Goal: Task Accomplishment & Management: Manage account settings

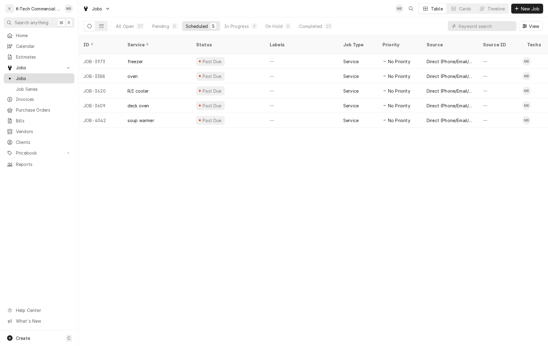
click at [37, 77] on span "Jobs" at bounding box center [44, 78] width 56 height 6
click at [29, 33] on span "Home" at bounding box center [44, 35] width 56 height 6
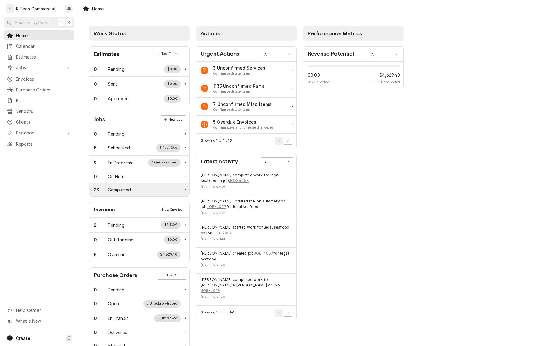
click at [127, 193] on div "Completed" at bounding box center [119, 189] width 23 height 6
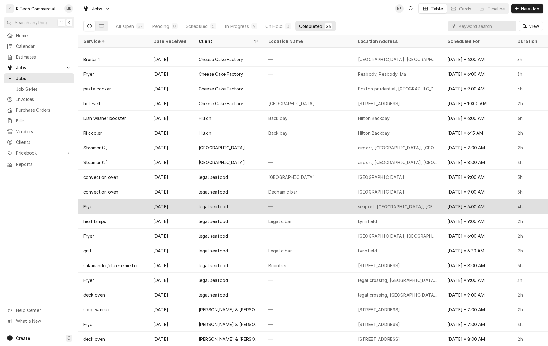
scroll to position [38, 0]
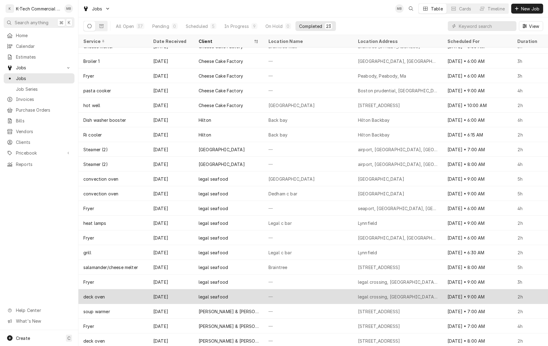
click at [295, 293] on div "—" at bounding box center [309, 296] width 90 height 15
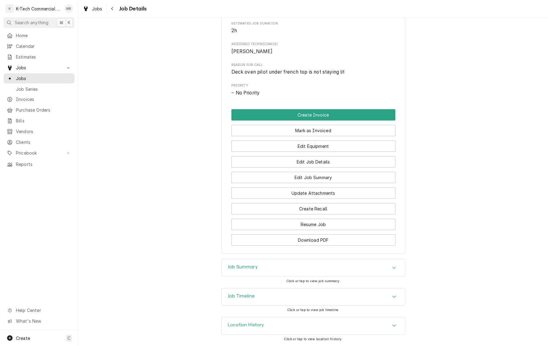
click at [307, 264] on div "Job Summary" at bounding box center [313, 267] width 183 height 17
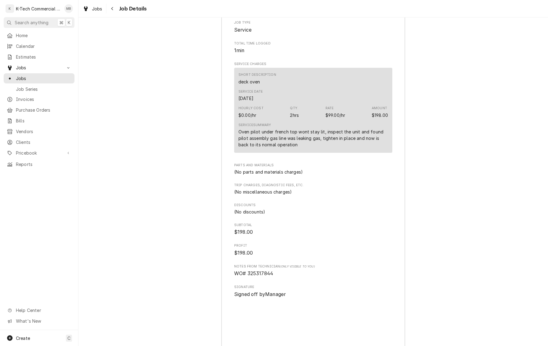
scroll to position [584, 0]
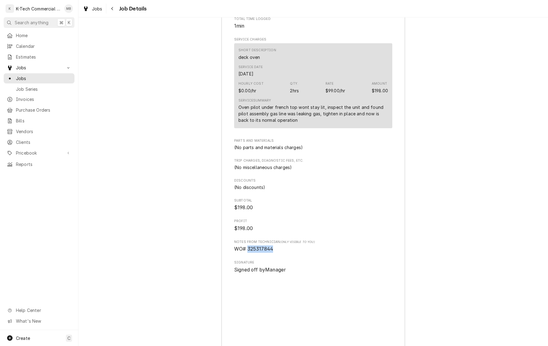
drag, startPoint x: 248, startPoint y: 255, endPoint x: 281, endPoint y: 256, distance: 32.8
click at [281, 253] on span "WO# 325317844" at bounding box center [313, 248] width 158 height 7
copy span "325317844"
click at [114, 8] on icon "Navigate back" at bounding box center [112, 8] width 3 height 4
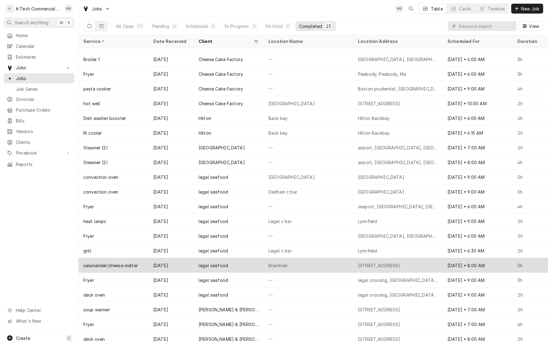
scroll to position [40, 0]
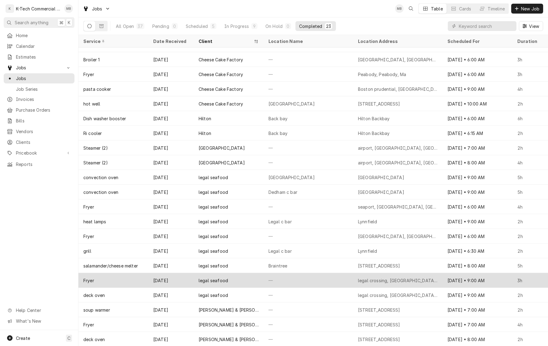
click at [295, 280] on div "—" at bounding box center [309, 280] width 90 height 15
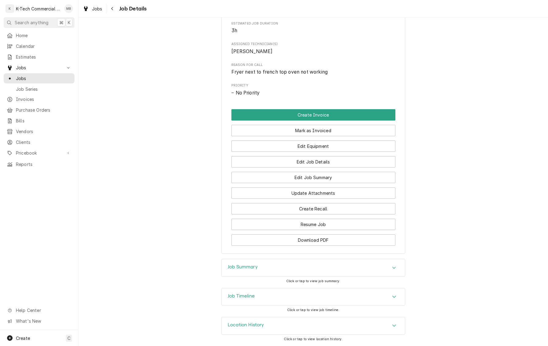
click at [301, 270] on div "Job Summary" at bounding box center [313, 267] width 183 height 17
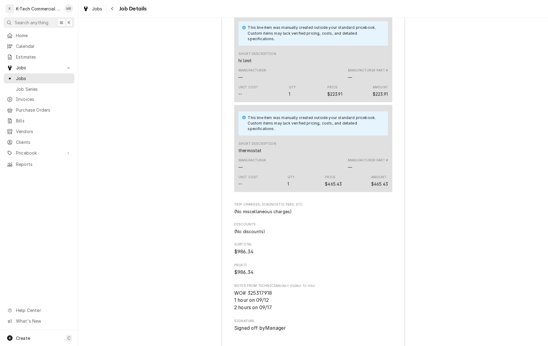
scroll to position [720, 0]
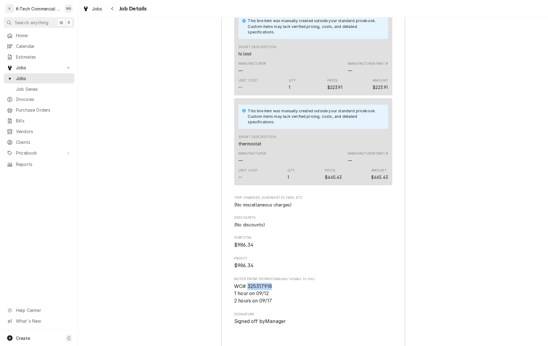
drag, startPoint x: 250, startPoint y: 294, endPoint x: 285, endPoint y: 293, distance: 35.0
click at [285, 294] on span "WO# 325317918 1 hour on 09/12 2 hours on 09/17" at bounding box center [313, 294] width 158 height 22
copy span "325317918"
click at [112, 9] on icon "Navigate back" at bounding box center [112, 8] width 3 height 4
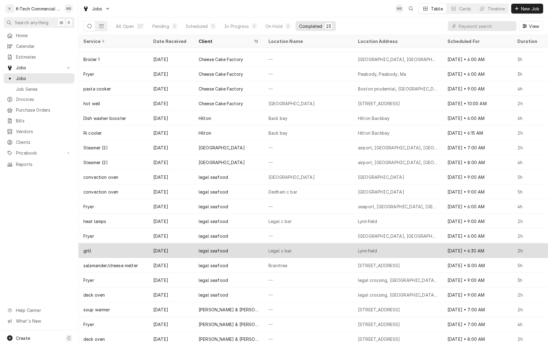
scroll to position [40, 0]
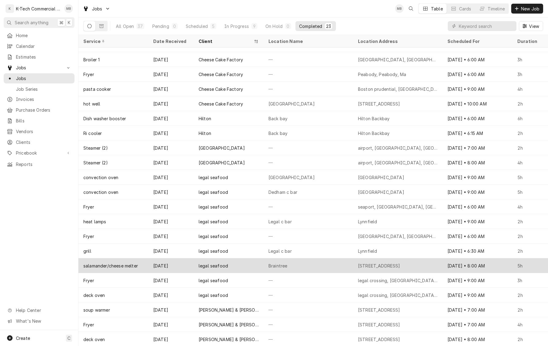
click at [237, 267] on div "legal seafood" at bounding box center [229, 265] width 70 height 15
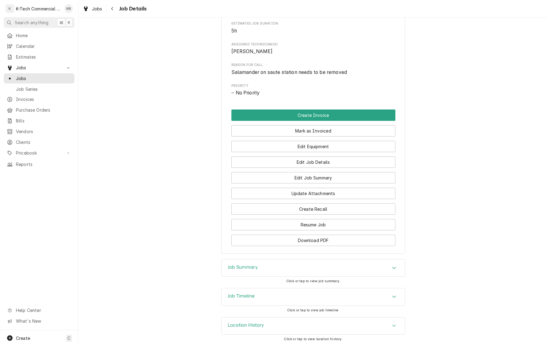
click at [269, 265] on div "Job Summary" at bounding box center [313, 267] width 183 height 17
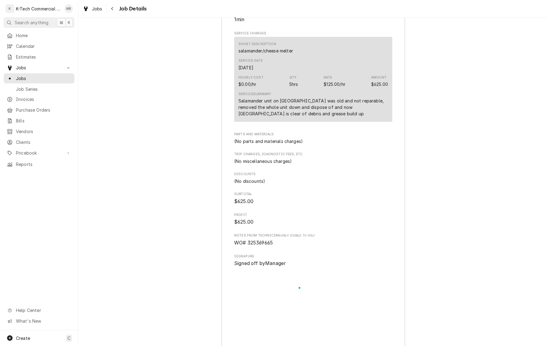
scroll to position [608, 0]
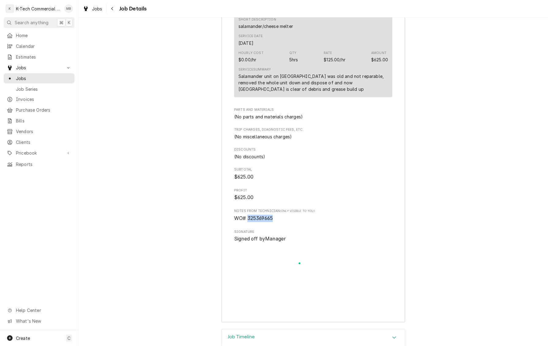
drag, startPoint x: 248, startPoint y: 239, endPoint x: 278, endPoint y: 240, distance: 30.1
click at [278, 222] on span "WO# 325369665" at bounding box center [313, 218] width 158 height 7
copy span "325369665"
click at [112, 9] on icon "Navigate back" at bounding box center [112, 8] width 2 height 3
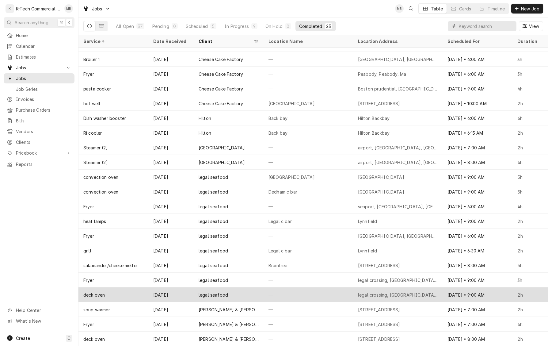
scroll to position [40, 0]
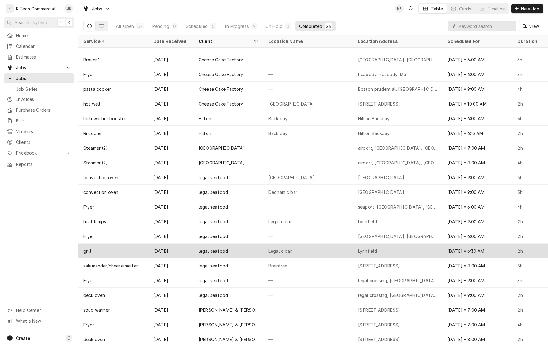
click at [237, 249] on div "legal seafood" at bounding box center [229, 251] width 70 height 15
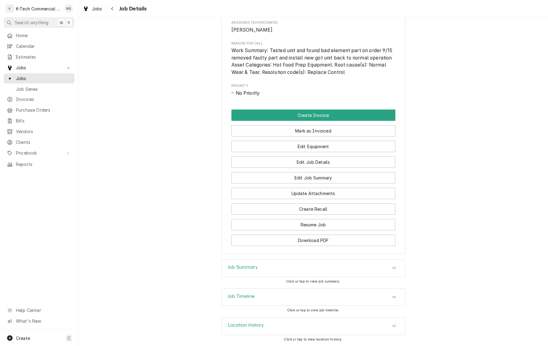
click at [248, 266] on h3 "Job Summary" at bounding box center [243, 267] width 30 height 6
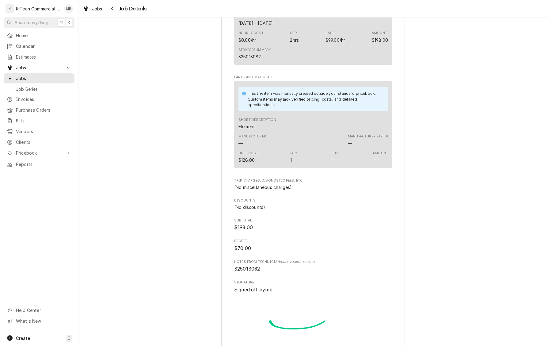
scroll to position [657, 0]
drag, startPoint x: 232, startPoint y: 274, endPoint x: 270, endPoint y: 276, distance: 38.1
click at [270, 276] on div "Roopairs Job ID JOB-4052 Service Type grill Job Type Service Total Time Logged …" at bounding box center [313, 135] width 183 height 476
copy span "325013082"
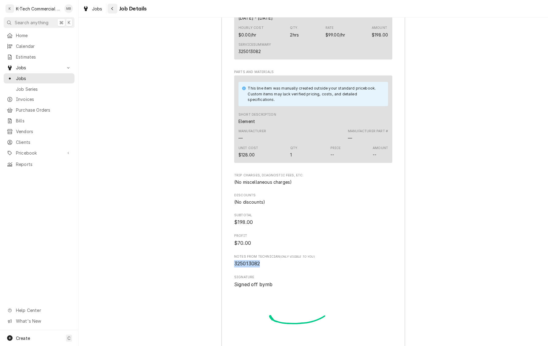
click at [115, 6] on div "Navigate back" at bounding box center [112, 9] width 6 height 6
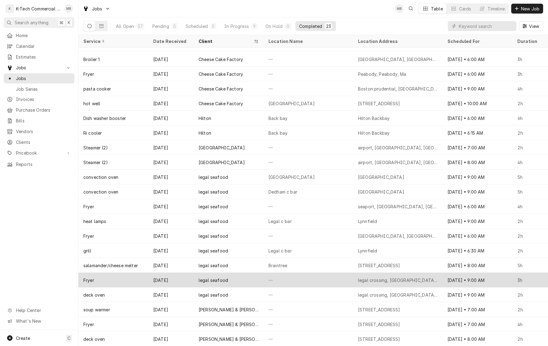
scroll to position [40, 0]
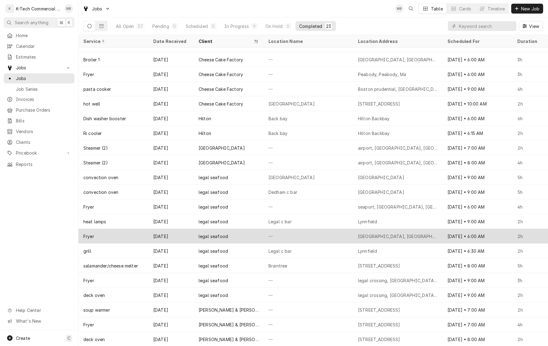
click at [222, 235] on div "legal seafood" at bounding box center [213, 236] width 29 height 6
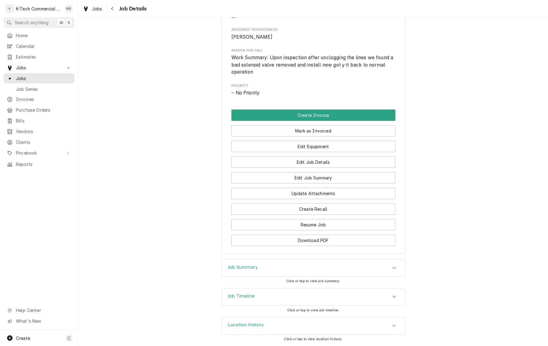
click at [249, 266] on h3 "Job Summary" at bounding box center [243, 267] width 30 height 6
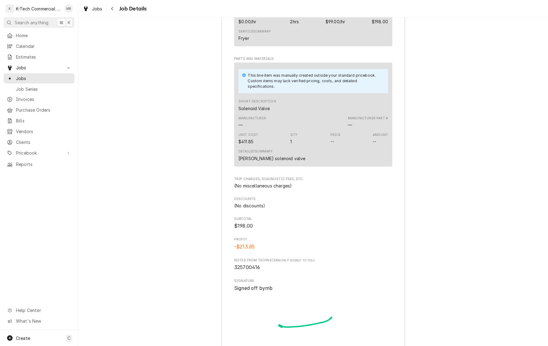
scroll to position [675, 0]
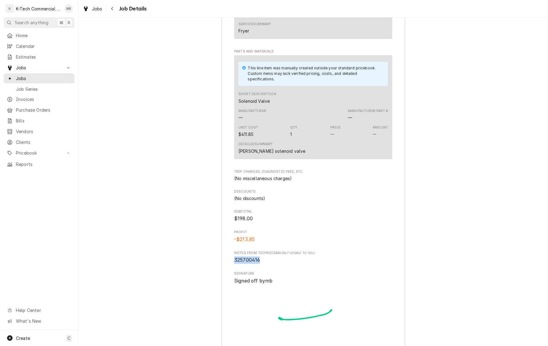
drag, startPoint x: 233, startPoint y: 269, endPoint x: 266, endPoint y: 269, distance: 32.2
click at [265, 269] on div "Roopairs Job ID JOB-4051 Service Type Fryer Job Type Service Total Time Logged …" at bounding box center [313, 118] width 183 height 492
copy span "325700416"
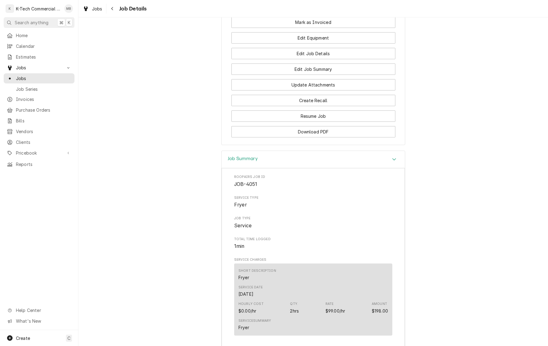
scroll to position [383, 0]
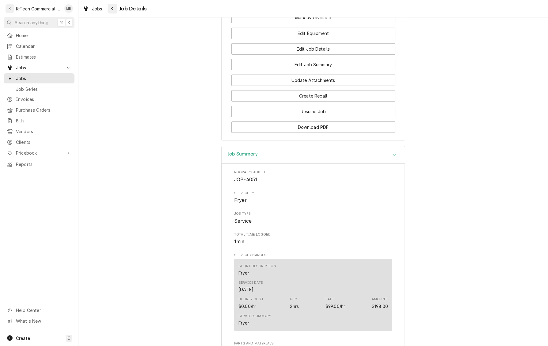
click at [109, 9] on div "Navigate back" at bounding box center [112, 9] width 6 height 6
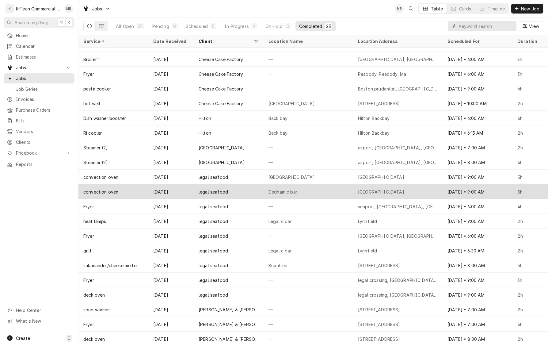
scroll to position [40, 0]
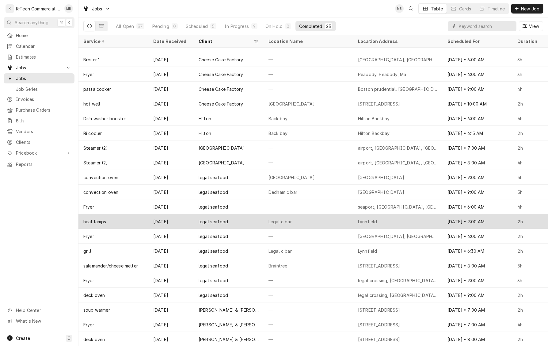
click at [220, 222] on div "legal seafood" at bounding box center [213, 221] width 29 height 6
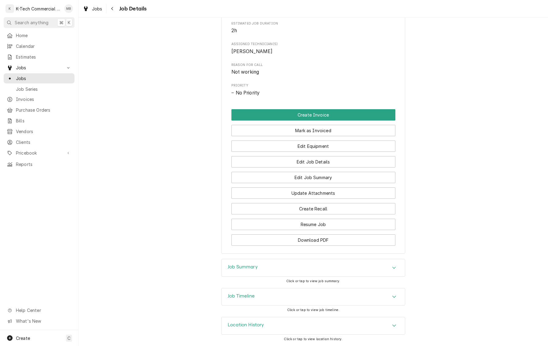
click at [249, 265] on h3 "Job Summary" at bounding box center [243, 267] width 30 height 6
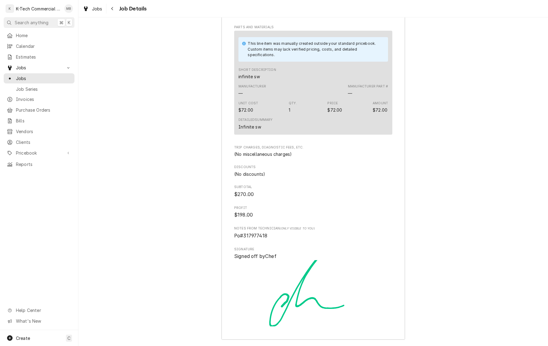
scroll to position [692, 0]
drag, startPoint x: 244, startPoint y: 241, endPoint x: 275, endPoint y: 242, distance: 30.4
click at [275, 238] on span "Po#317977418" at bounding box center [313, 234] width 158 height 7
copy span "317977418"
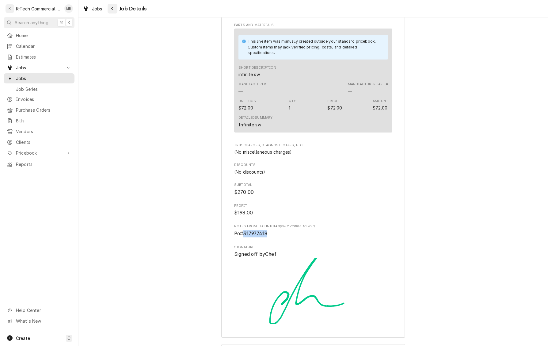
click at [111, 7] on icon "Navigate back" at bounding box center [112, 8] width 3 height 4
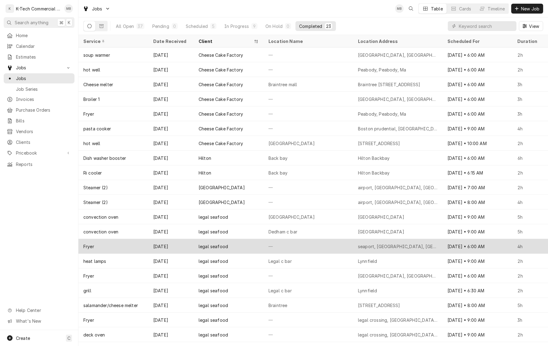
click at [248, 242] on div "legal seafood" at bounding box center [229, 246] width 70 height 15
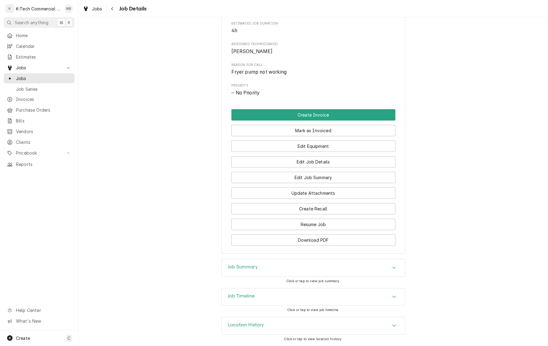
click at [261, 269] on div "Job Summary" at bounding box center [313, 267] width 183 height 17
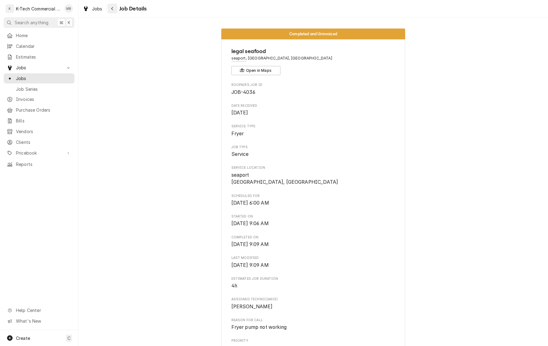
click at [112, 9] on icon "Navigate back" at bounding box center [112, 8] width 2 height 3
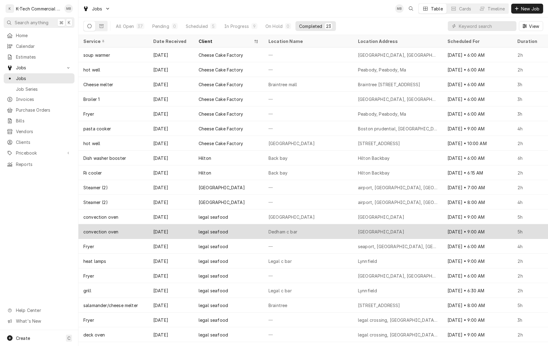
click at [306, 232] on div "Dedham c bar" at bounding box center [309, 231] width 90 height 15
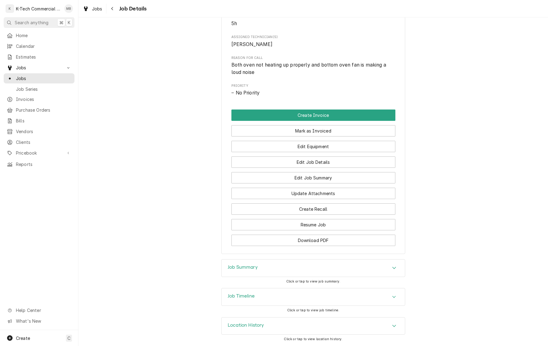
click at [289, 267] on div "Job Summary" at bounding box center [313, 267] width 183 height 17
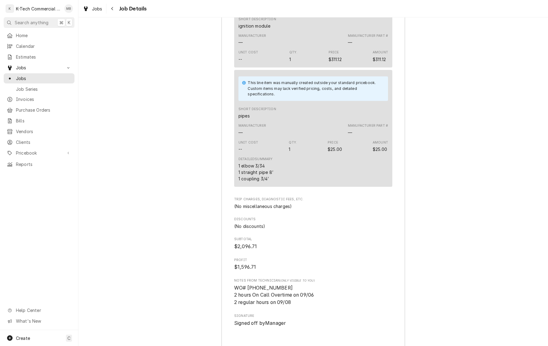
scroll to position [905, 0]
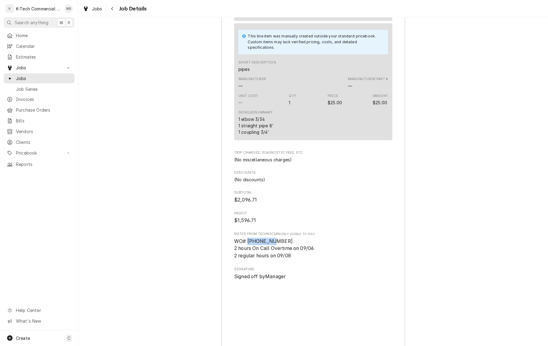
drag, startPoint x: 251, startPoint y: 253, endPoint x: 277, endPoint y: 253, distance: 26.7
click at [278, 253] on span "WO# [PHONE_NUMBER] 2 hours On Call Overtime on 09/06 2 regular hours on 09/08" at bounding box center [313, 249] width 158 height 22
copy span "324939925"
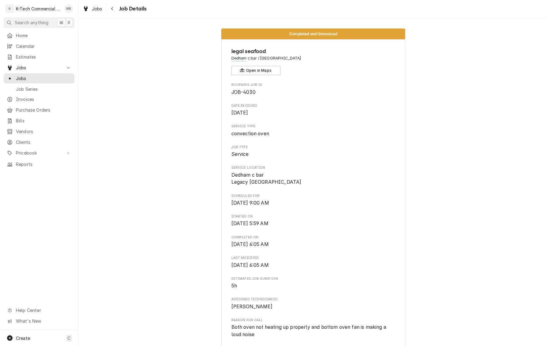
scroll to position [0, 0]
click at [109, 9] on div "Navigate back" at bounding box center [112, 9] width 6 height 6
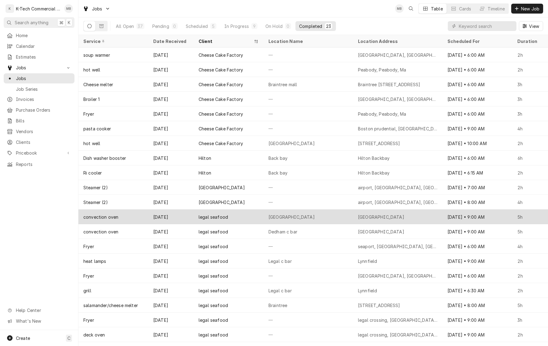
click at [258, 219] on div "legal seafood" at bounding box center [229, 216] width 70 height 15
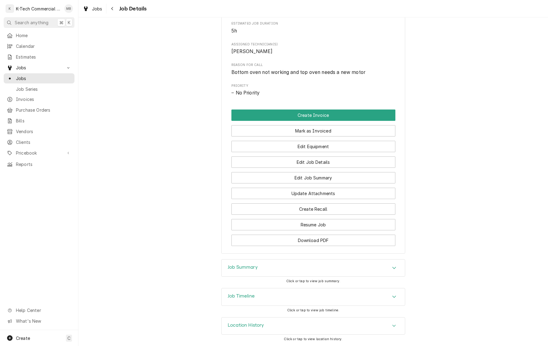
click at [288, 263] on div "Job Summary" at bounding box center [313, 267] width 183 height 17
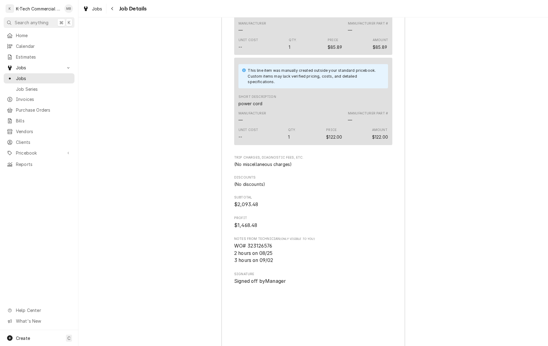
scroll to position [863, 0]
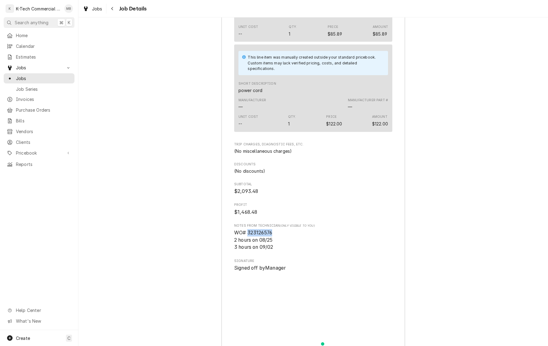
drag, startPoint x: 248, startPoint y: 253, endPoint x: 277, endPoint y: 255, distance: 28.6
click at [277, 251] on span "WO# 323126576 2 hours on 08/25 3 hours on 09/02" at bounding box center [313, 240] width 158 height 22
copy span "323126576"
click at [114, 9] on div "Navigate back" at bounding box center [112, 9] width 6 height 6
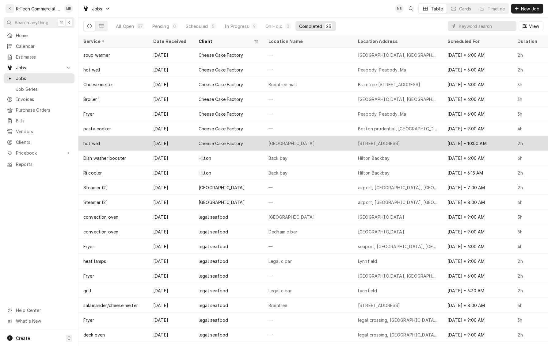
click at [336, 146] on div "Chestnut Hill" at bounding box center [309, 143] width 90 height 15
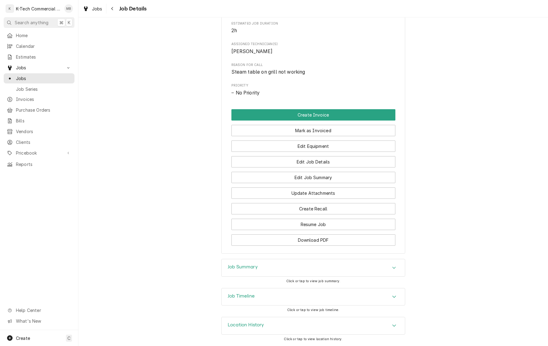
click at [316, 264] on div "Job Summary" at bounding box center [313, 267] width 183 height 17
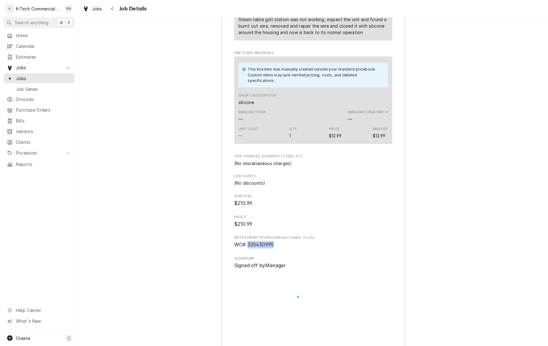
drag, startPoint x: 248, startPoint y: 260, endPoint x: 285, endPoint y: 260, distance: 36.8
click at [285, 248] on span "WO# 325430995" at bounding box center [313, 244] width 158 height 7
copy span "325430995"
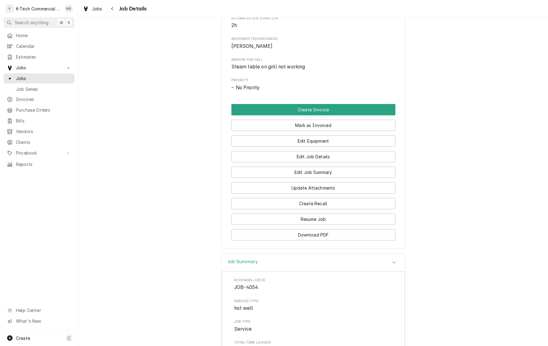
scroll to position [237, 0]
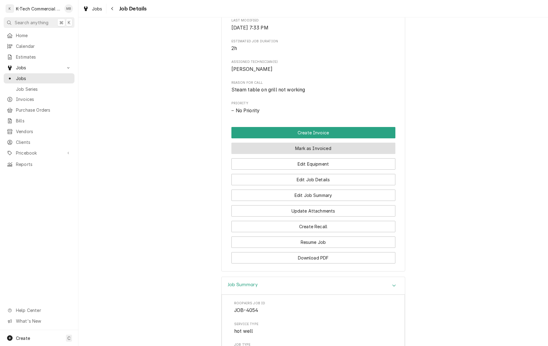
click at [318, 154] on button "Mark as Invoiced" at bounding box center [314, 148] width 164 height 11
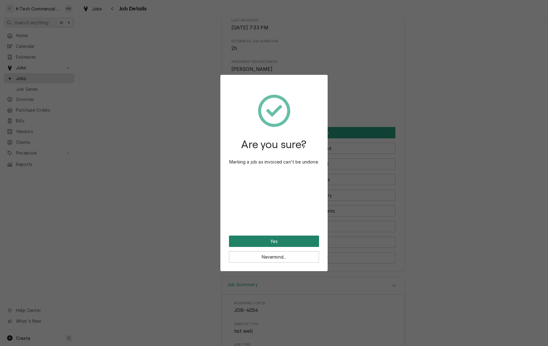
click at [297, 244] on button "Yes" at bounding box center [274, 241] width 90 height 11
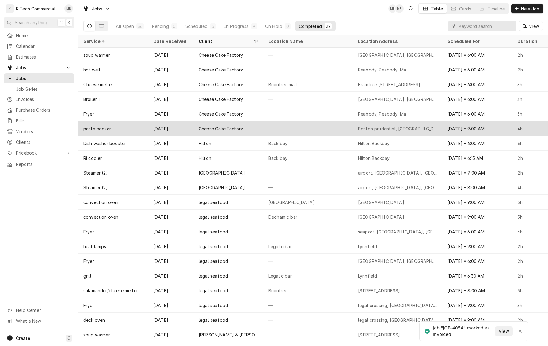
click at [319, 127] on div "—" at bounding box center [309, 128] width 90 height 15
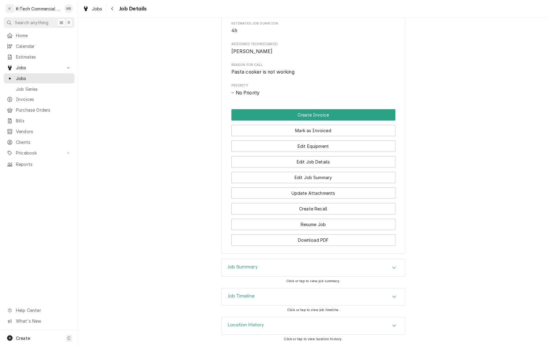
click at [300, 263] on div "Job Summary" at bounding box center [313, 267] width 183 height 17
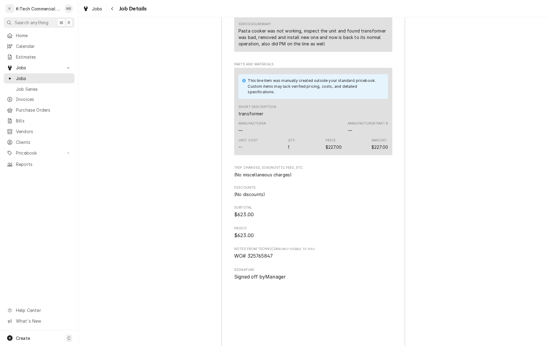
scroll to position [661, 0]
drag, startPoint x: 248, startPoint y: 263, endPoint x: 285, endPoint y: 263, distance: 36.8
click at [285, 259] on span "WO# 325765847" at bounding box center [313, 254] width 158 height 7
copy span "325765847"
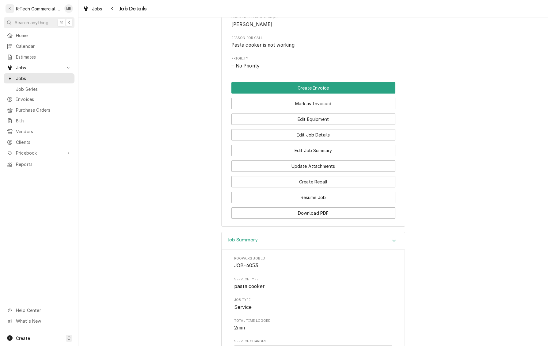
scroll to position [232, 0]
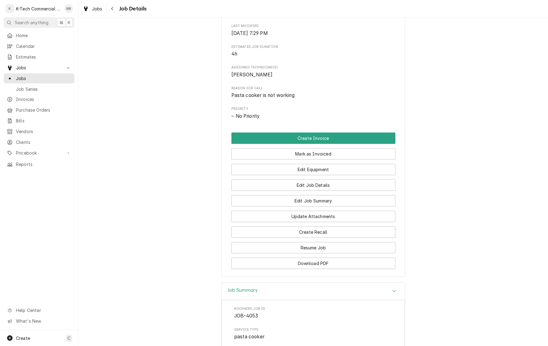
click at [334, 158] on button "Mark as Invoiced" at bounding box center [314, 153] width 164 height 11
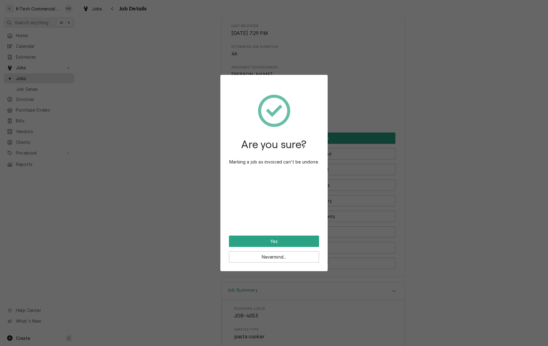
click at [302, 239] on button "Yes" at bounding box center [274, 241] width 90 height 11
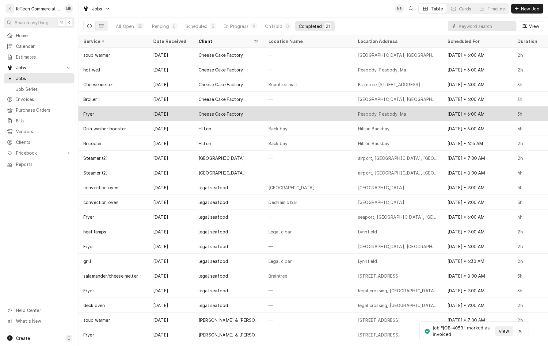
click at [327, 110] on div "—" at bounding box center [309, 113] width 90 height 15
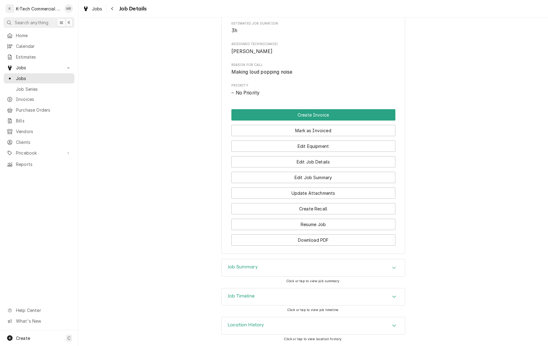
click at [323, 267] on div "Job Summary" at bounding box center [313, 267] width 183 height 17
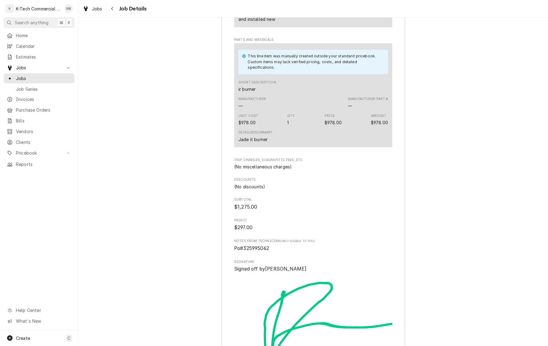
scroll to position [697, 0]
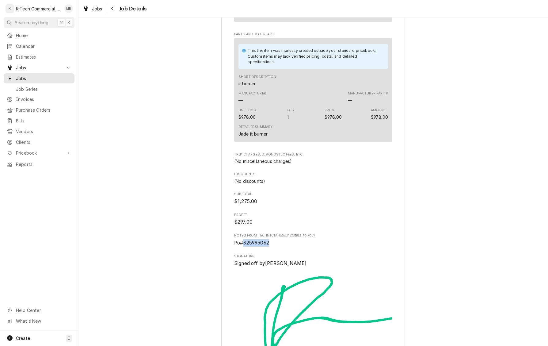
drag, startPoint x: 244, startPoint y: 251, endPoint x: 285, endPoint y: 250, distance: 41.1
click at [285, 247] on span "Po#325995062" at bounding box center [313, 242] width 158 height 7
copy span "325995062"
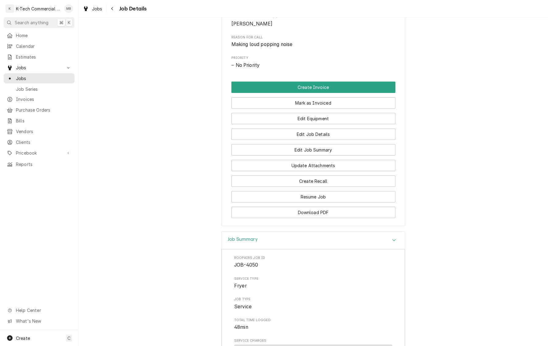
scroll to position [282, 0]
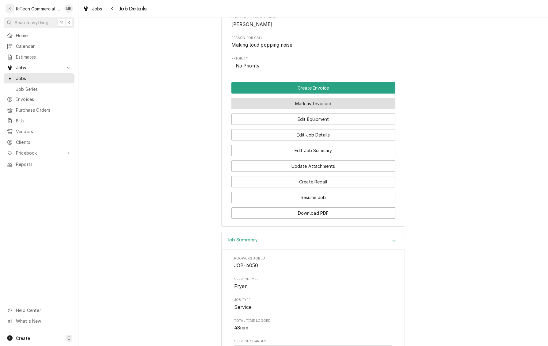
click at [336, 109] on button "Mark as Invoiced" at bounding box center [314, 103] width 164 height 11
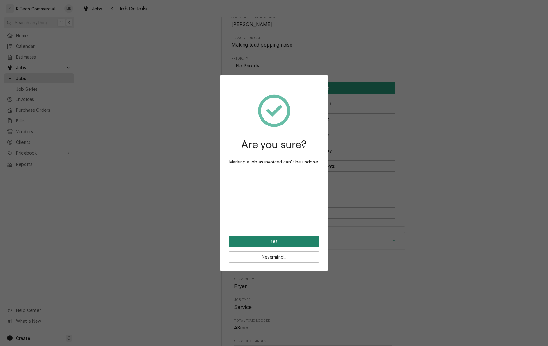
click at [294, 242] on button "Yes" at bounding box center [274, 241] width 90 height 11
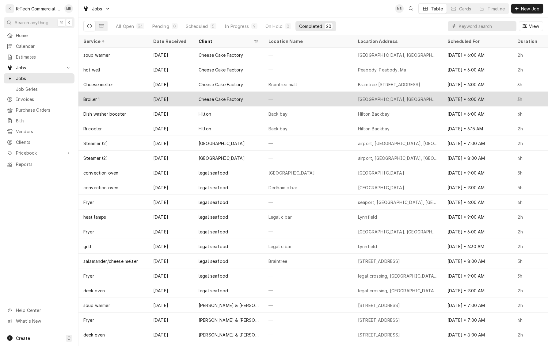
click at [313, 98] on div "—" at bounding box center [309, 99] width 90 height 15
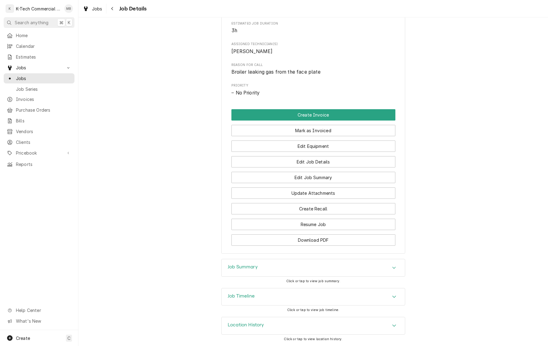
click at [311, 264] on div "Job Summary" at bounding box center [313, 267] width 183 height 17
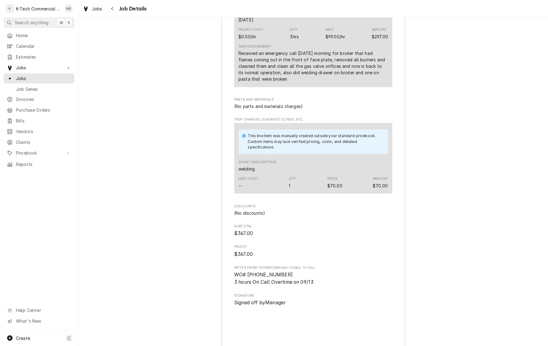
scroll to position [643, 0]
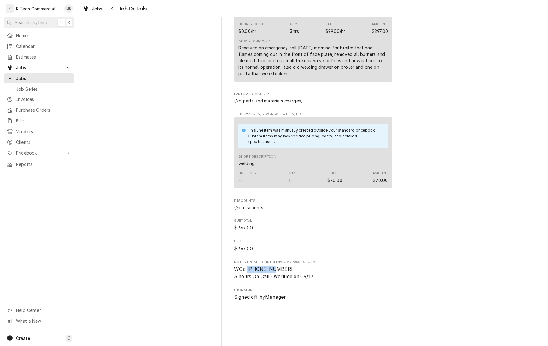
drag, startPoint x: 248, startPoint y: 275, endPoint x: 277, endPoint y: 276, distance: 29.1
click at [277, 276] on span "WO# [PHONE_NUMBER] 3 hours On Call Overtime on 09/13" at bounding box center [313, 273] width 158 height 14
copy span "325712460"
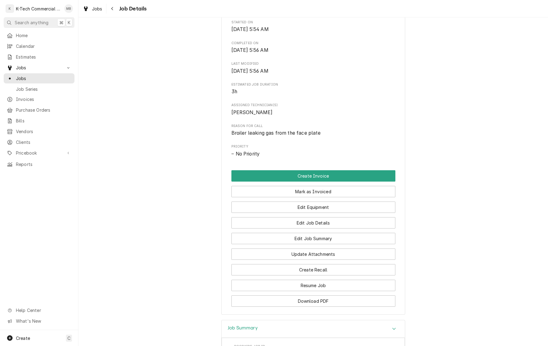
scroll to position [189, 0]
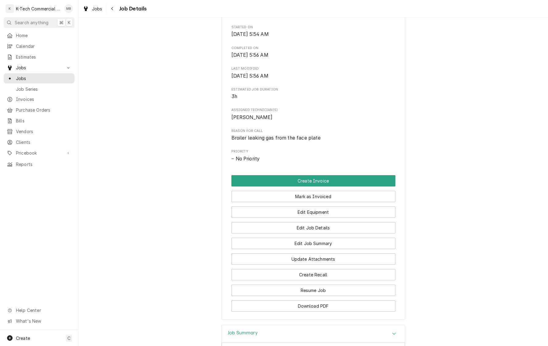
drag, startPoint x: 317, startPoint y: 201, endPoint x: 313, endPoint y: 216, distance: 15.3
click at [317, 201] on button "Mark as Invoiced" at bounding box center [314, 196] width 164 height 11
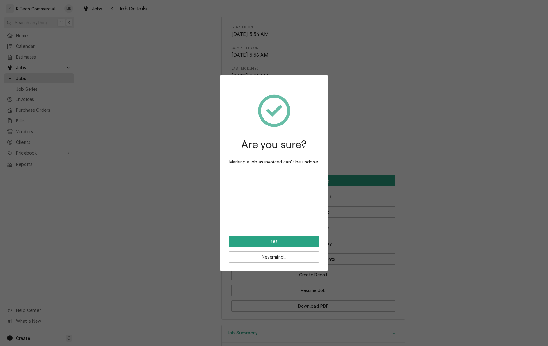
click at [302, 242] on button "Yes" at bounding box center [274, 241] width 90 height 11
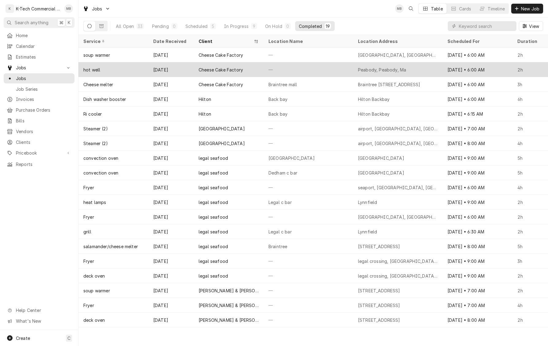
click at [325, 72] on div "—" at bounding box center [309, 69] width 90 height 15
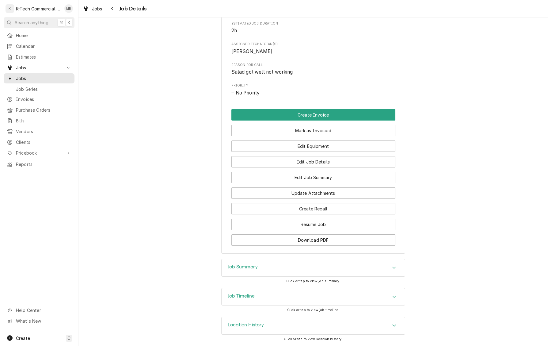
scroll to position [259, 0]
click at [301, 257] on div "Completed and Uninvoiced Cheese Cake Factory Peabody, Peabody, Ma Open in Maps …" at bounding box center [314, 14] width 470 height 490
click at [295, 268] on div "Job Summary" at bounding box center [313, 267] width 183 height 17
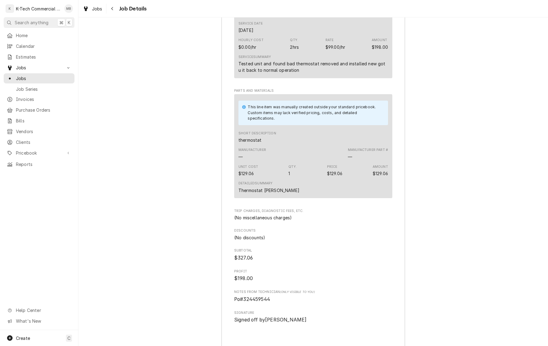
scroll to position [653, 0]
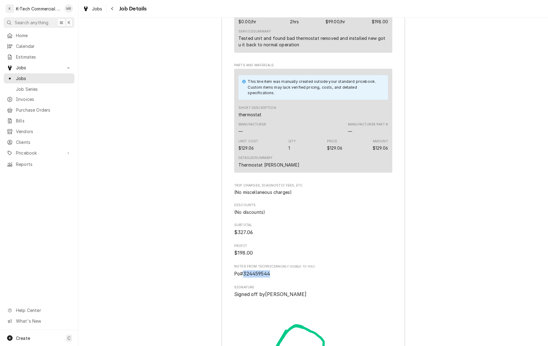
drag, startPoint x: 244, startPoint y: 282, endPoint x: 284, endPoint y: 282, distance: 40.5
click at [284, 278] on span "Po#324459544" at bounding box center [313, 273] width 158 height 7
copy span "324459544"
click at [112, 10] on icon "Navigate back" at bounding box center [112, 8] width 3 height 4
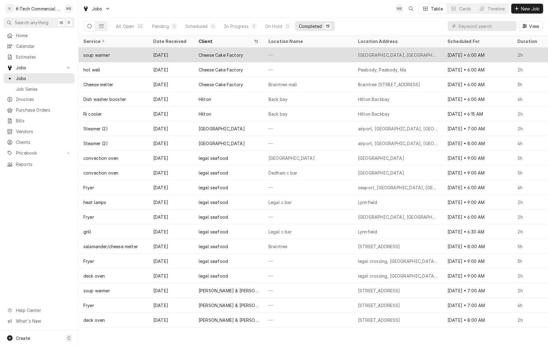
click at [281, 58] on div "—" at bounding box center [309, 55] width 90 height 15
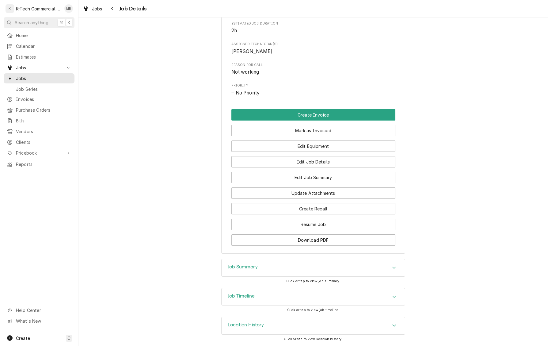
click at [278, 266] on div "Job Summary" at bounding box center [313, 267] width 183 height 17
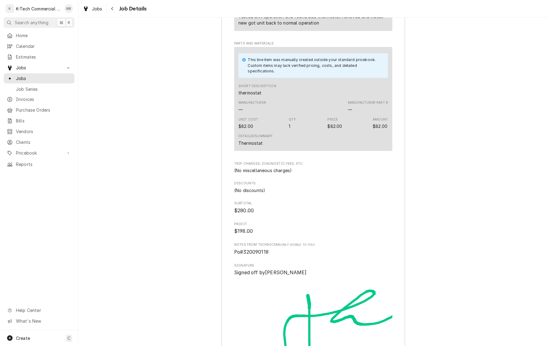
scroll to position [676, 0]
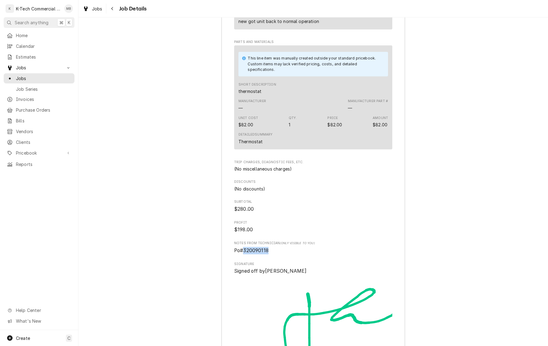
drag, startPoint x: 244, startPoint y: 258, endPoint x: 278, endPoint y: 258, distance: 33.7
click at [278, 254] on span "Po#320090118" at bounding box center [313, 250] width 158 height 7
copy span "320090118"
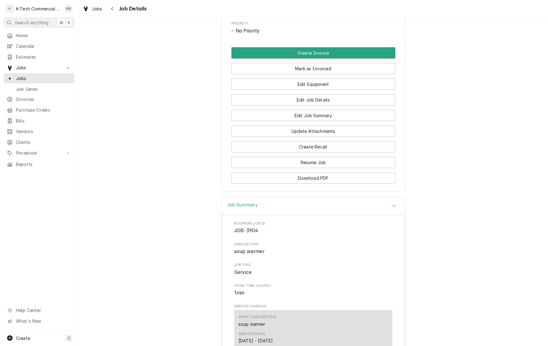
scroll to position [303, 0]
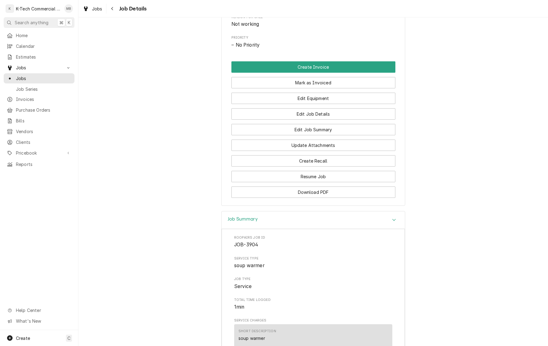
drag, startPoint x: 332, startPoint y: 87, endPoint x: 320, endPoint y: 156, distance: 69.4
click at [332, 87] on button "Mark as Invoiced" at bounding box center [314, 82] width 164 height 11
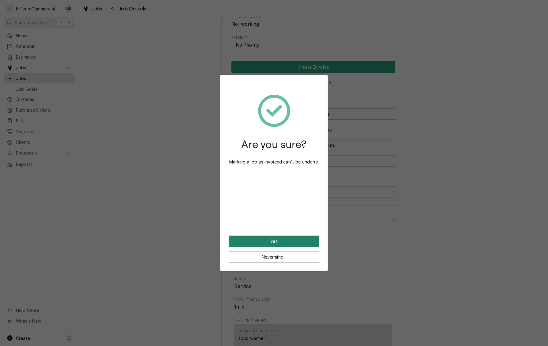
click at [270, 242] on button "Yes" at bounding box center [274, 241] width 90 height 11
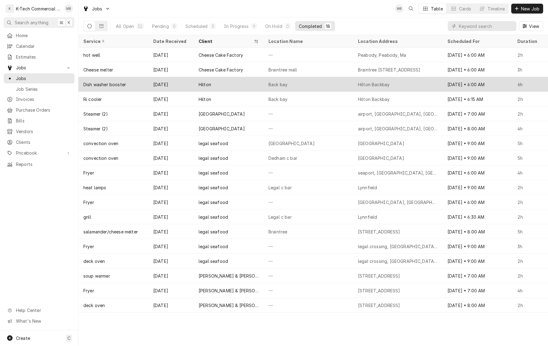
click at [340, 83] on div "Back bay" at bounding box center [309, 84] width 90 height 15
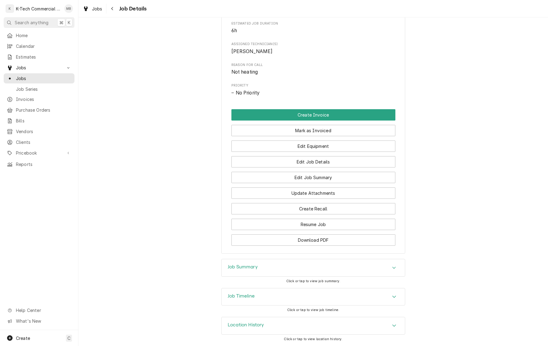
click at [273, 259] on div "Job Summary" at bounding box center [313, 267] width 183 height 17
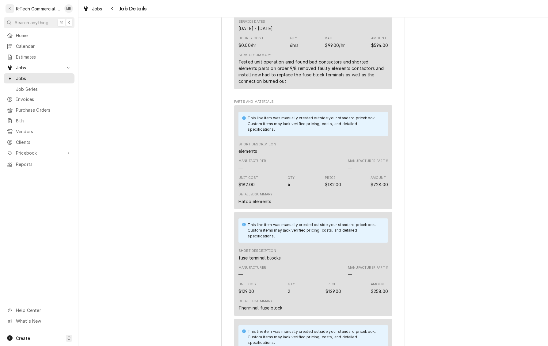
scroll to position [641, 0]
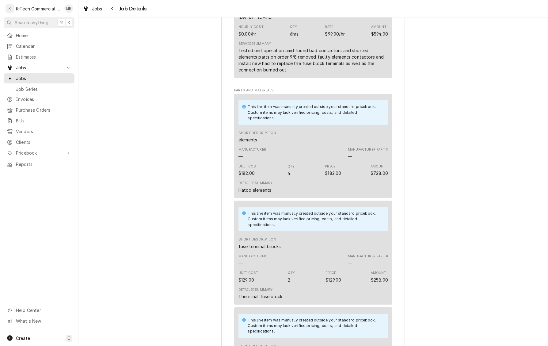
drag, startPoint x: 237, startPoint y: 197, endPoint x: 279, endPoint y: 199, distance: 42.4
click at [279, 198] on div "This line item was manually created outside your standard pricebook. Custom ite…" at bounding box center [313, 146] width 158 height 104
drag, startPoint x: 238, startPoint y: 197, endPoint x: 275, endPoint y: 197, distance: 37.1
click at [275, 197] on div "This line item was manually created outside your standard pricebook. Custom ite…" at bounding box center [313, 146] width 158 height 104
copy div "Hatco elements"
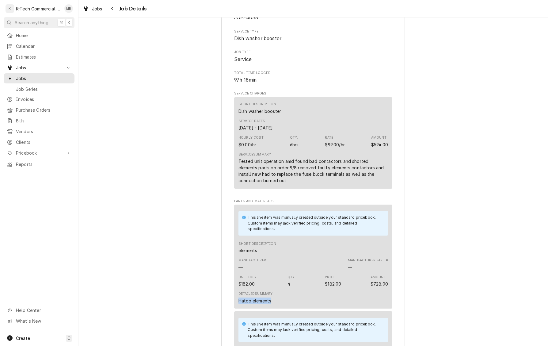
scroll to position [493, 0]
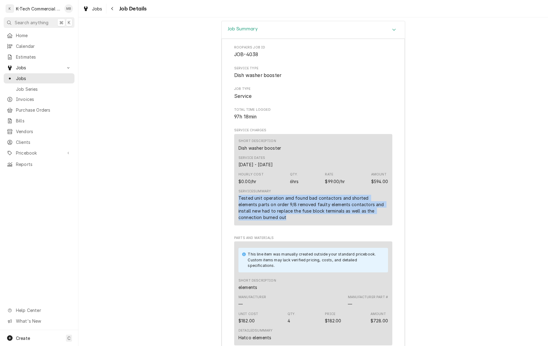
drag, startPoint x: 237, startPoint y: 203, endPoint x: 297, endPoint y: 226, distance: 64.1
click at [297, 225] on div "Short Description Dish washer booster Service Dates [DATE] - [DATE] Hourly Cost…" at bounding box center [313, 179] width 158 height 91
copy div "Tested unit operation amd found bad contactors and shorted elements parts on or…"
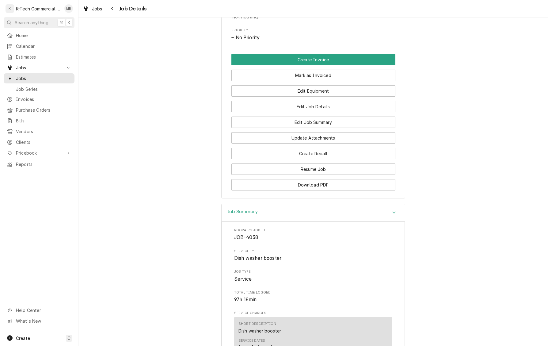
scroll to position [238, 0]
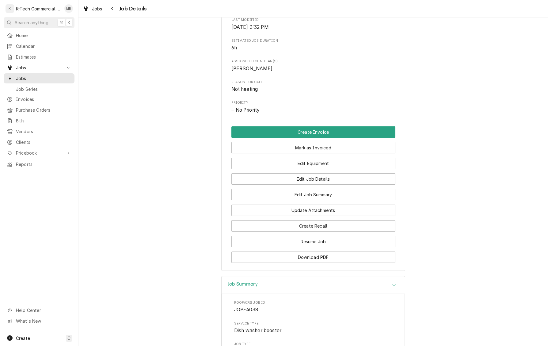
click at [312, 153] on button "Mark as Invoiced" at bounding box center [314, 147] width 164 height 11
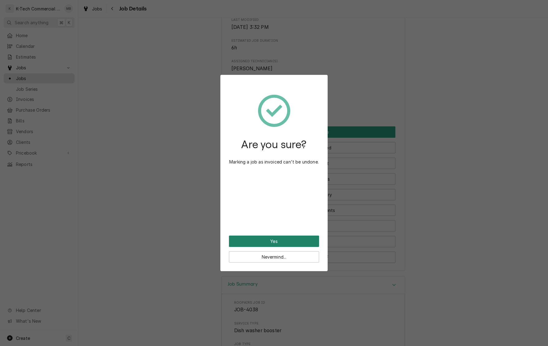
click at [275, 240] on button "Yes" at bounding box center [274, 241] width 90 height 11
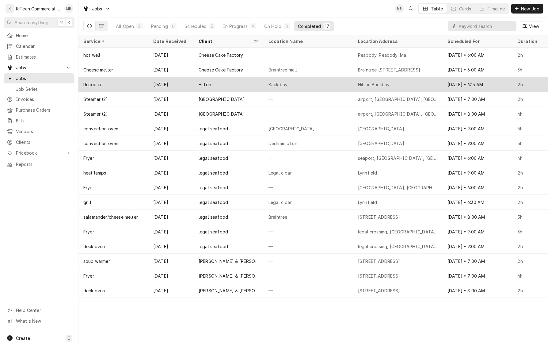
click at [340, 80] on div "Back bay" at bounding box center [309, 84] width 90 height 15
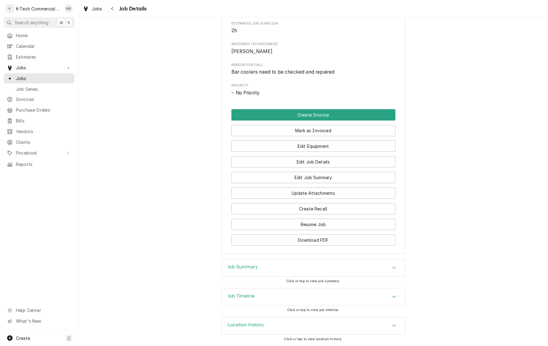
click at [331, 271] on div "Job Summary" at bounding box center [313, 267] width 183 height 17
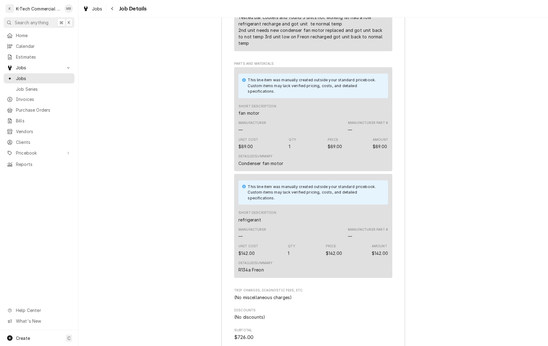
scroll to position [675, 0]
drag, startPoint x: 238, startPoint y: 163, endPoint x: 296, endPoint y: 166, distance: 58.0
click at [296, 166] on div "This line item was manually created outside your standard pricebook. Custom ite…" at bounding box center [313, 118] width 158 height 104
copy div "Condenser fan motor"
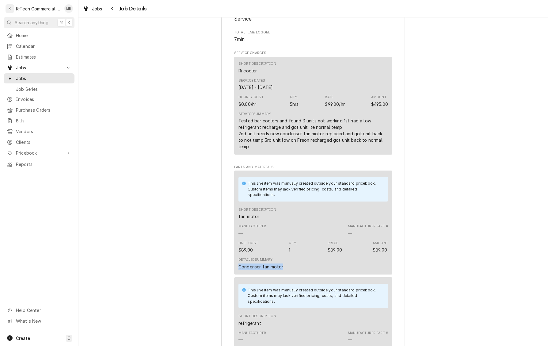
scroll to position [562, 0]
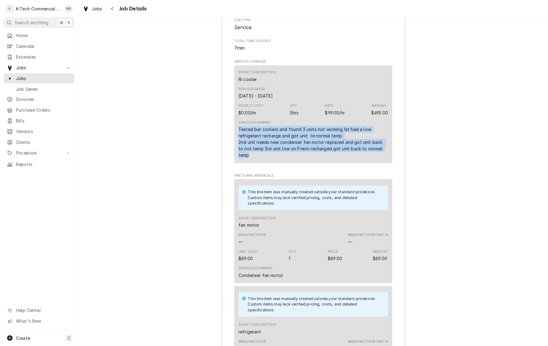
drag, startPoint x: 238, startPoint y: 134, endPoint x: 394, endPoint y: 158, distance: 157.7
click at [394, 158] on div "Roopairs Job ID JOB-4039 Service Type Ri cooler Job Type Service Total Time Log…" at bounding box center [313, 294] width 183 height 648
copy div "Tested bar coolers and found 3 units not working 1st had a low refrigerant rech…"
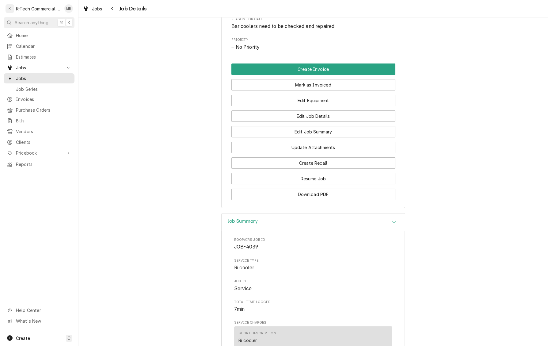
scroll to position [300, 0]
drag, startPoint x: 328, startPoint y: 86, endPoint x: 325, endPoint y: 105, distance: 18.8
click at [328, 86] on button "Mark as Invoiced" at bounding box center [314, 85] width 164 height 11
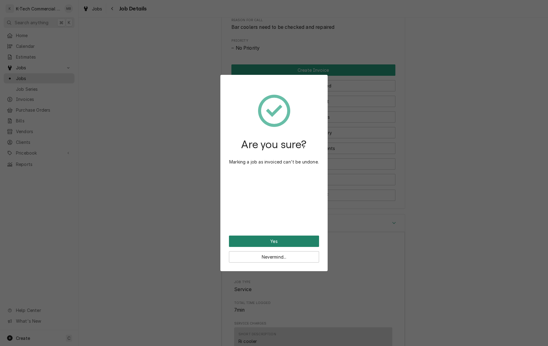
click at [286, 243] on button "Yes" at bounding box center [274, 241] width 90 height 11
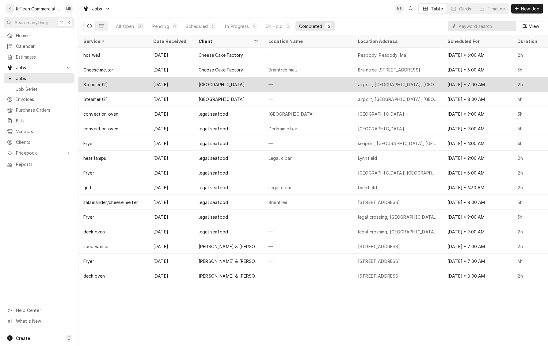
click at [329, 84] on div "—" at bounding box center [309, 84] width 90 height 15
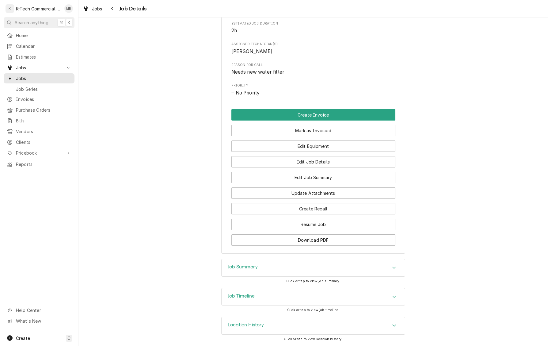
click at [283, 268] on div "Job Summary" at bounding box center [313, 267] width 183 height 17
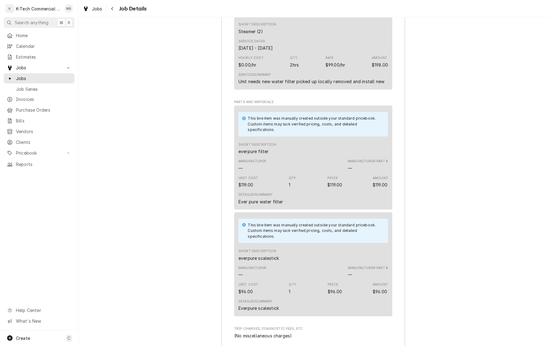
scroll to position [607, 0]
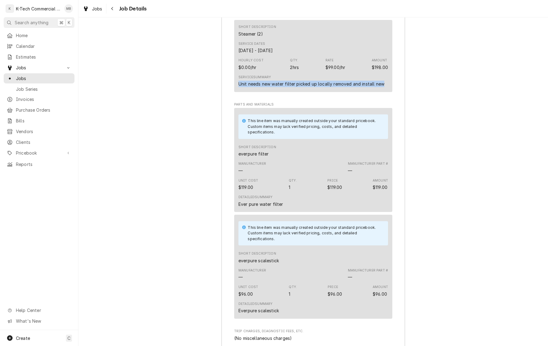
drag, startPoint x: 239, startPoint y: 90, endPoint x: 394, endPoint y: 91, distance: 155.5
click at [394, 91] on div "Roopairs Job ID JOB-4045 Service Type Steamer (2) Job Type Service Total Time L…" at bounding box center [313, 214] width 183 height 578
copy div "Unit needs new water filter picked up locally removed and install new"
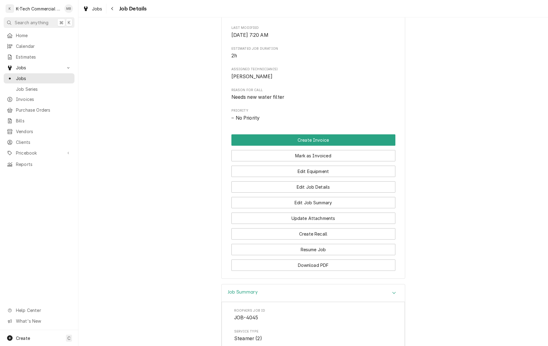
scroll to position [185, 0]
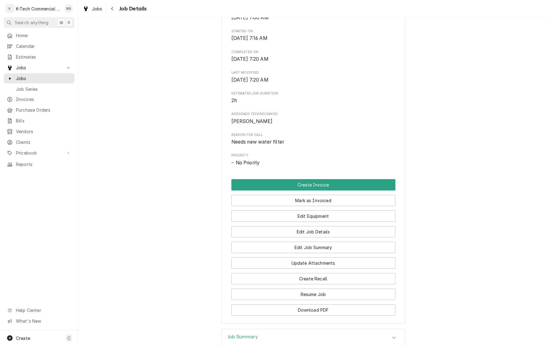
click at [313, 204] on button "Mark as Invoiced" at bounding box center [314, 200] width 164 height 11
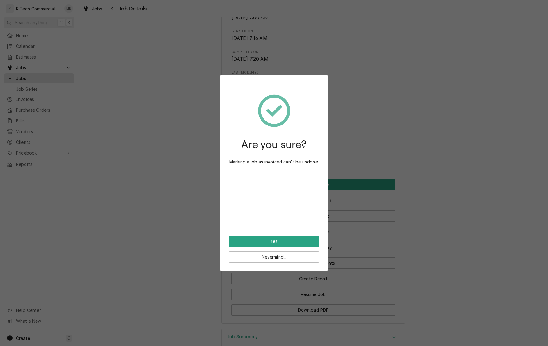
click at [278, 238] on button "Yes" at bounding box center [274, 241] width 90 height 11
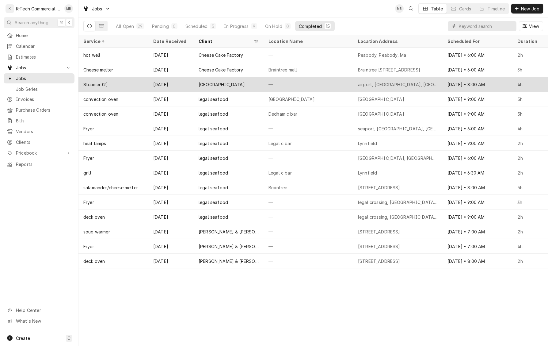
click at [307, 85] on div "—" at bounding box center [309, 84] width 90 height 15
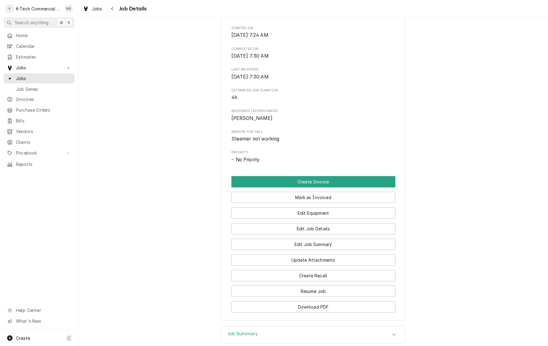
scroll to position [190, 0]
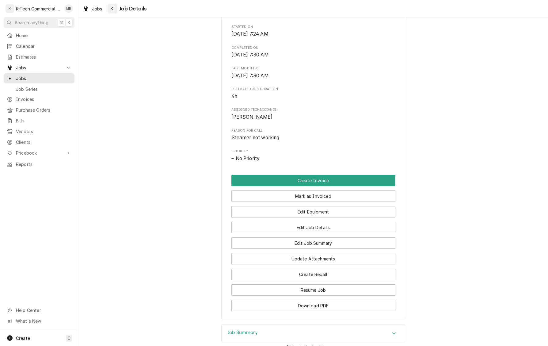
click at [109, 10] on div "Navigate back" at bounding box center [112, 9] width 6 height 6
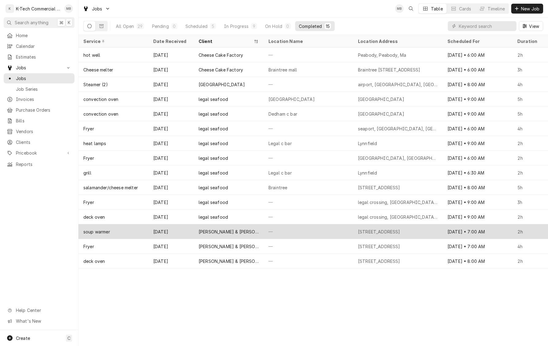
click at [305, 226] on div "—" at bounding box center [309, 231] width 90 height 15
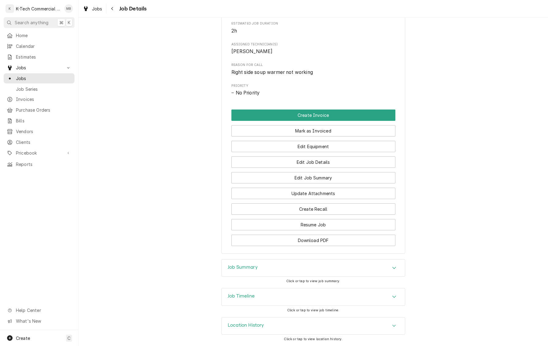
click at [328, 265] on div "Job Summary" at bounding box center [313, 267] width 183 height 17
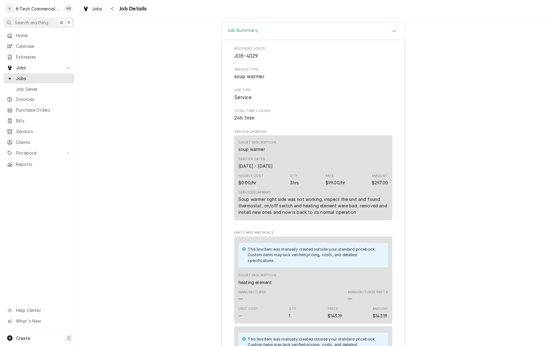
scroll to position [480, 0]
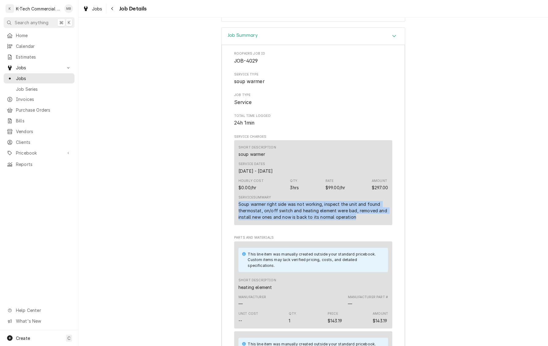
drag, startPoint x: 240, startPoint y: 217, endPoint x: 363, endPoint y: 231, distance: 124.1
click at [361, 220] on div "Soup warmer right side was not working, inspect the unit and found thermostat, …" at bounding box center [314, 210] width 150 height 19
copy div "Soup warmer right side was not working, inspect the unit and found thermostat, …"
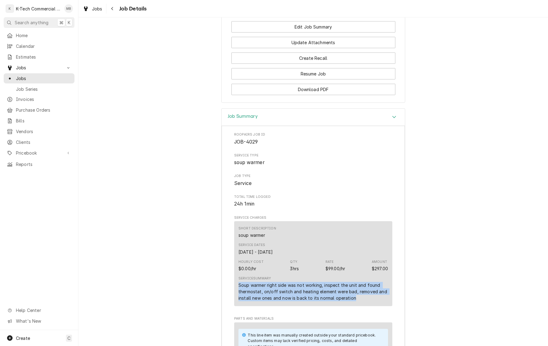
scroll to position [306, 0]
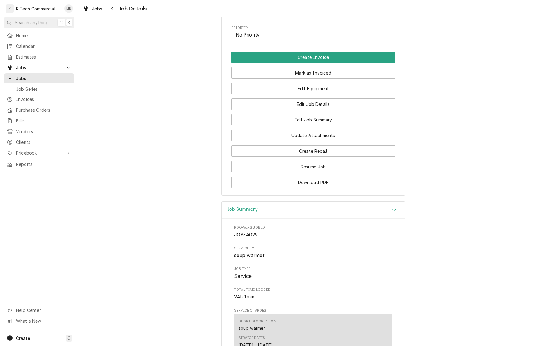
drag, startPoint x: 318, startPoint y: 83, endPoint x: 307, endPoint y: 108, distance: 26.8
click at [318, 79] on button "Mark as Invoiced" at bounding box center [314, 72] width 164 height 11
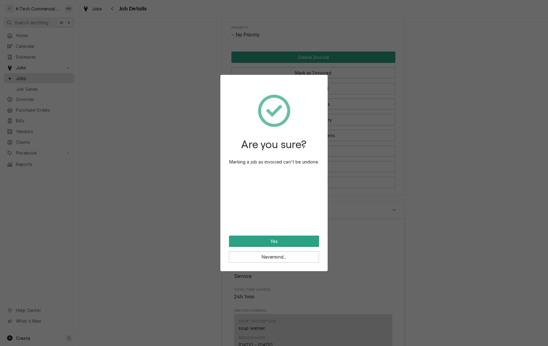
click at [285, 242] on button "Yes" at bounding box center [274, 241] width 90 height 11
